Goal: Obtain resource: Obtain resource

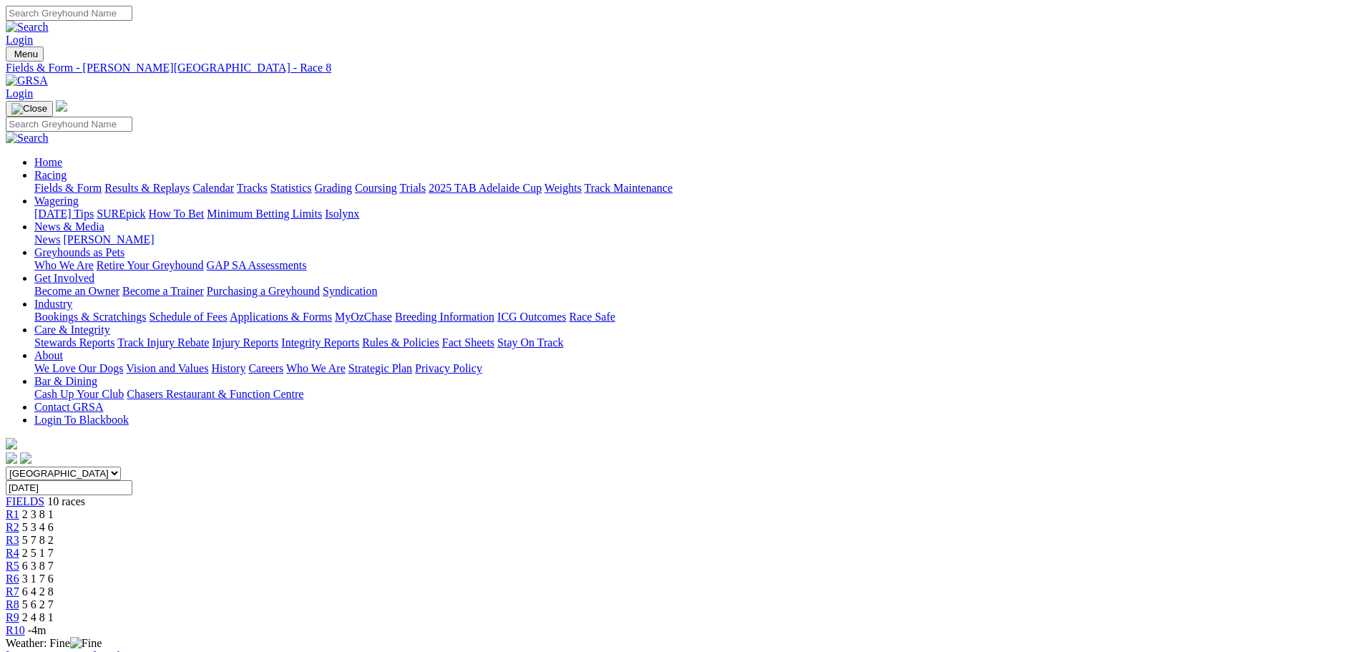
click at [332, 311] on link "Applications & Forms" at bounding box center [281, 317] width 102 height 12
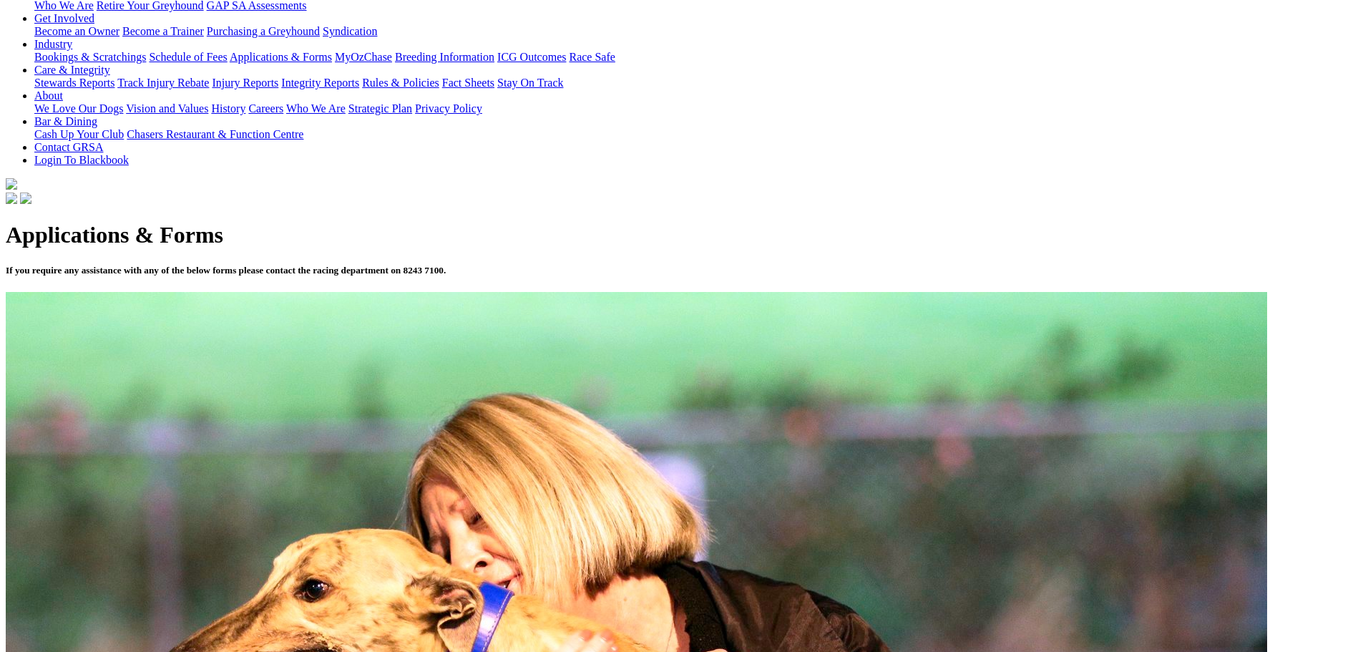
scroll to position [358, 0]
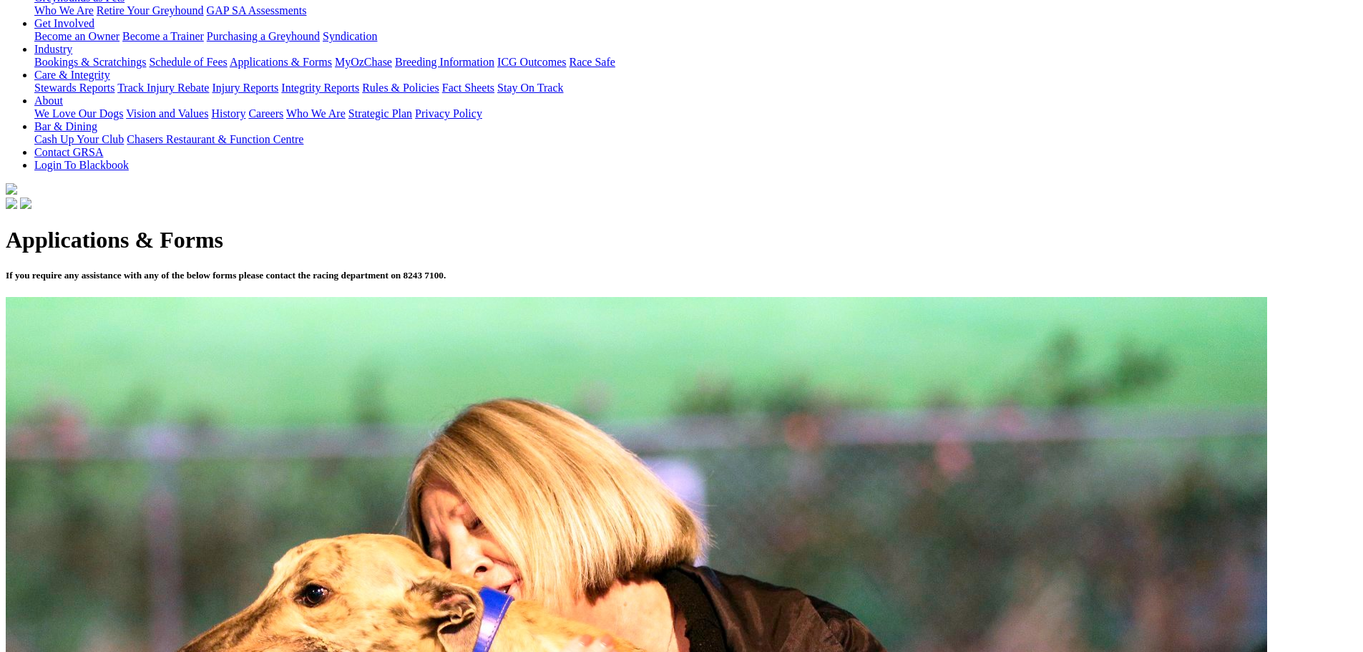
scroll to position [286, 0]
